Goal: Information Seeking & Learning: Learn about a topic

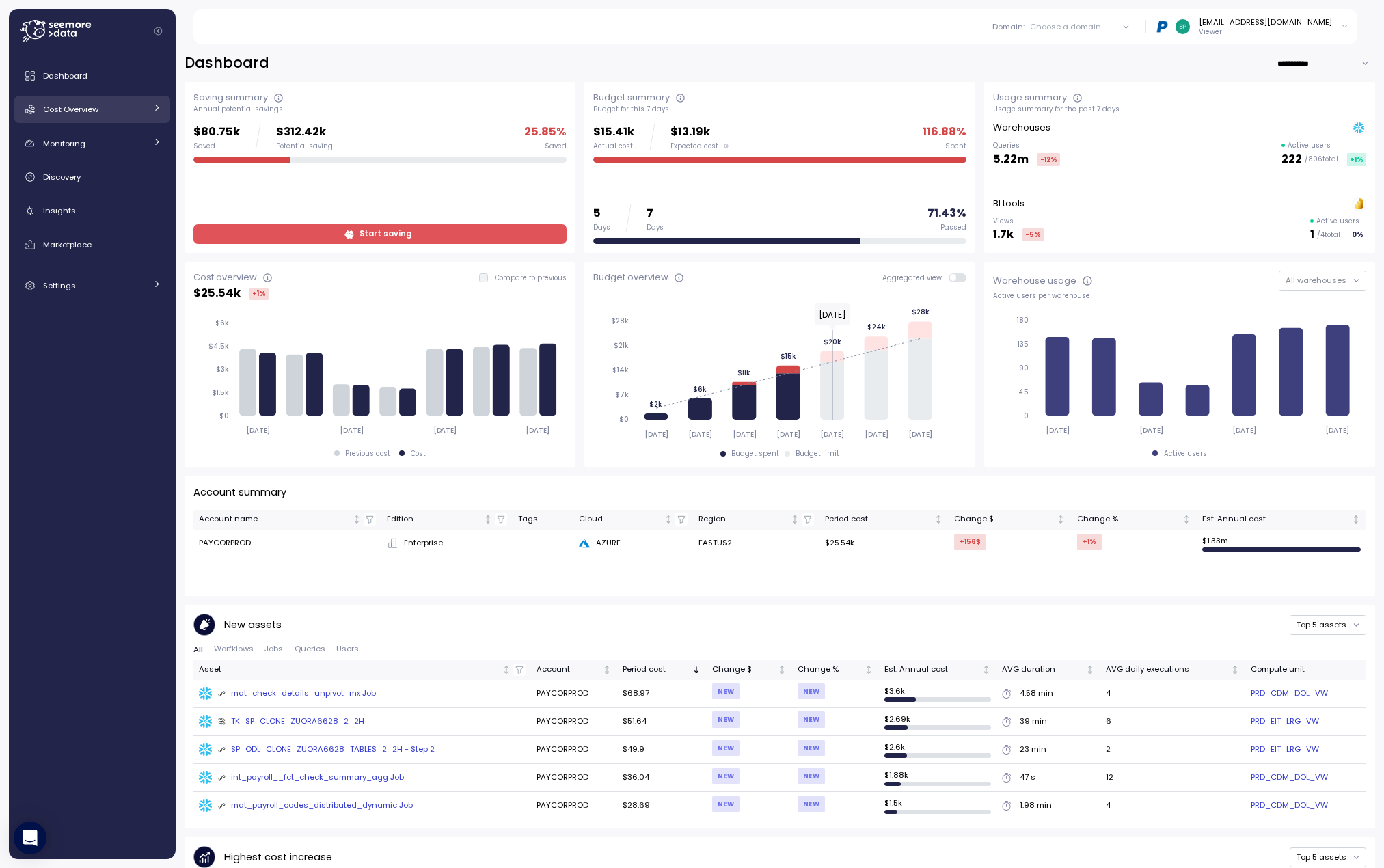
click at [116, 106] on div "Cost Overview" at bounding box center [94, 110] width 103 height 14
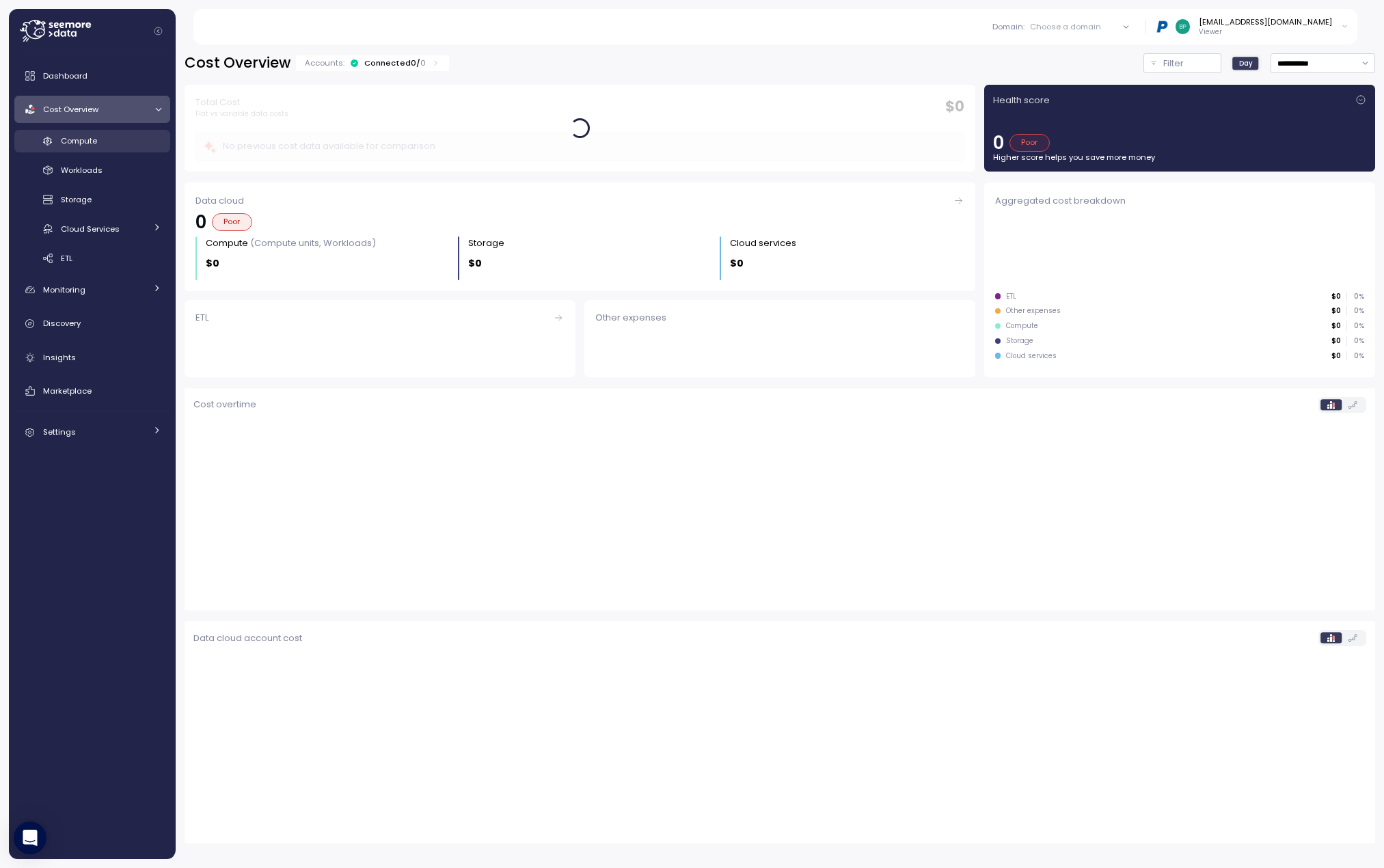
click at [92, 140] on span "Compute" at bounding box center [79, 141] width 36 height 11
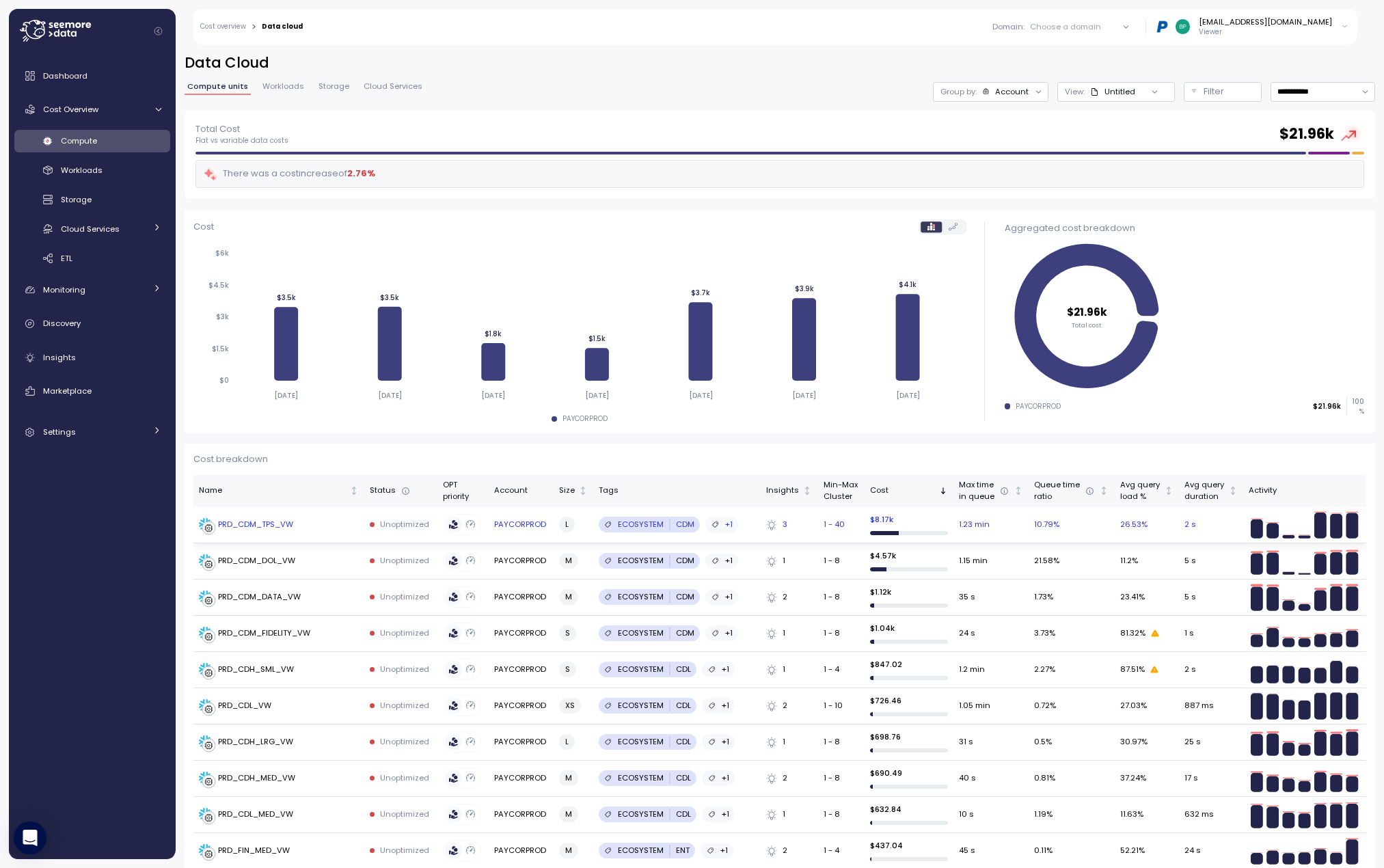
click at [280, 520] on div "PRD_CDM_TPS_VW" at bounding box center [254, 525] width 75 height 12
